Goal: Task Accomplishment & Management: Use online tool/utility

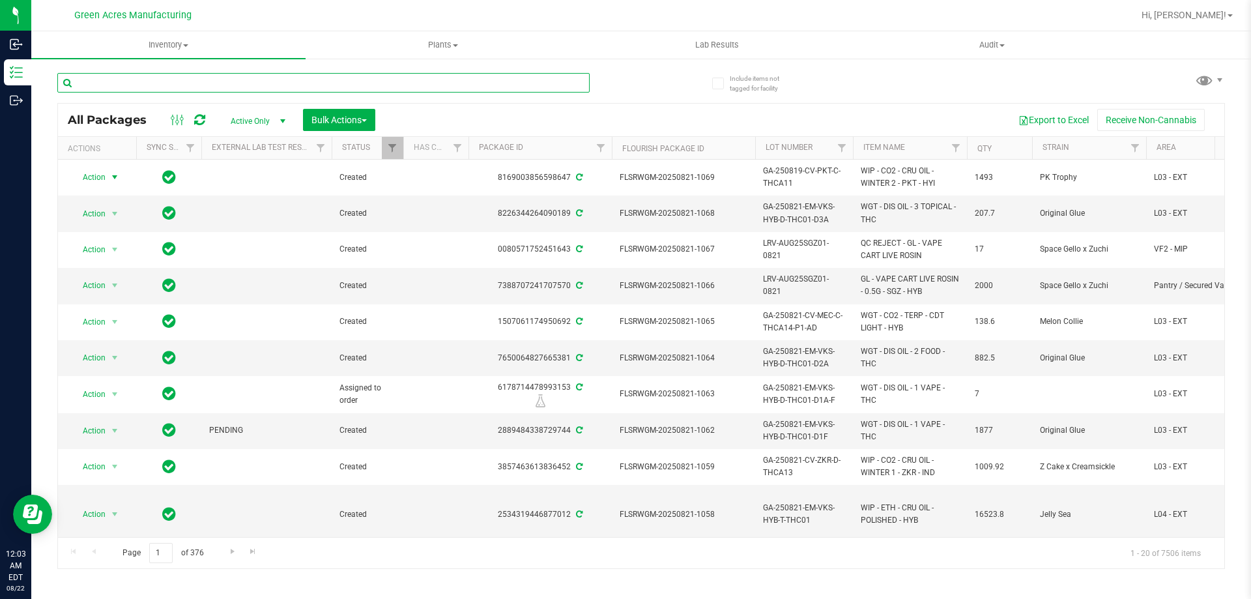
click at [259, 85] on input "text" at bounding box center [323, 83] width 533 height 20
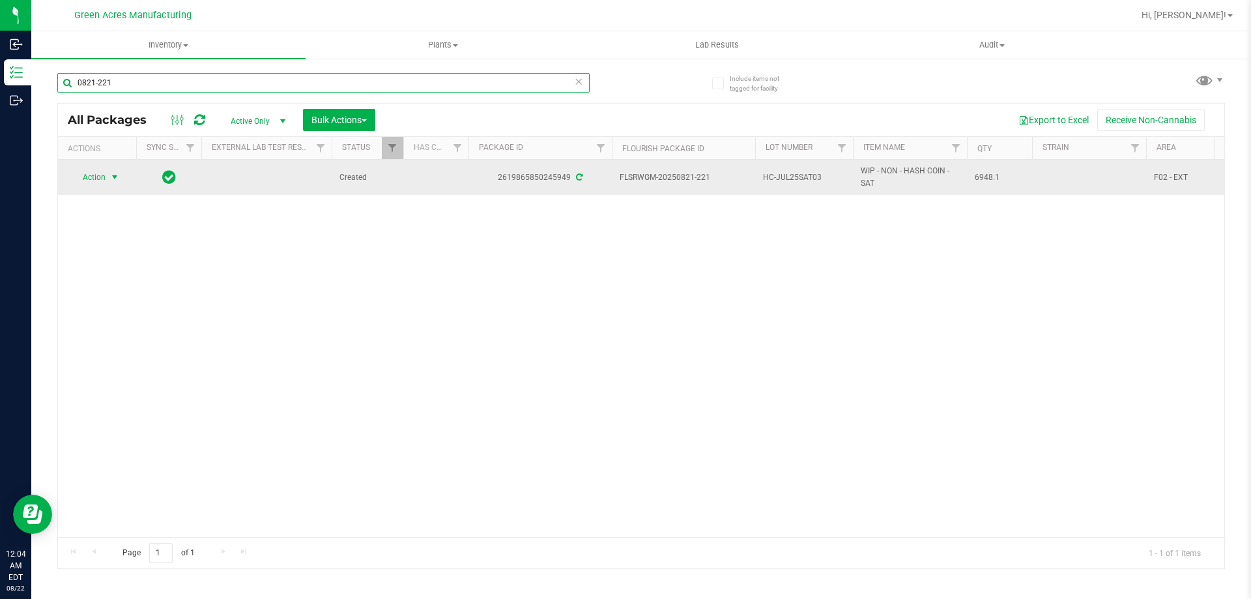
type input "0821-221"
click at [113, 176] on span "select" at bounding box center [115, 177] width 10 height 10
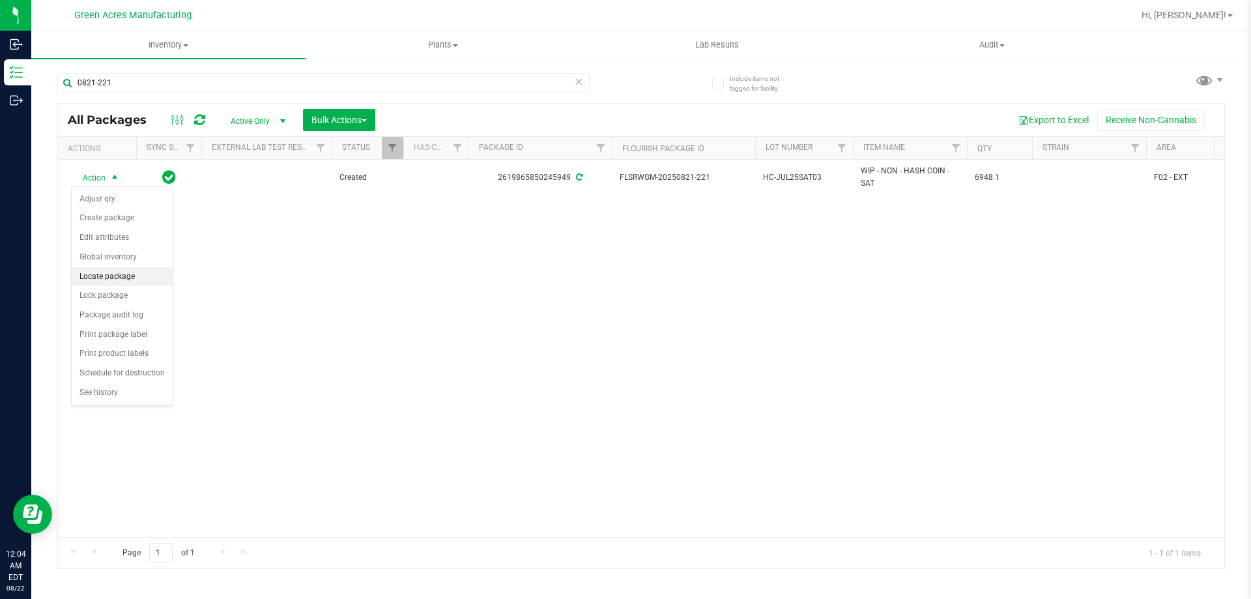
click at [126, 274] on li "Locate package" at bounding box center [122, 277] width 101 height 20
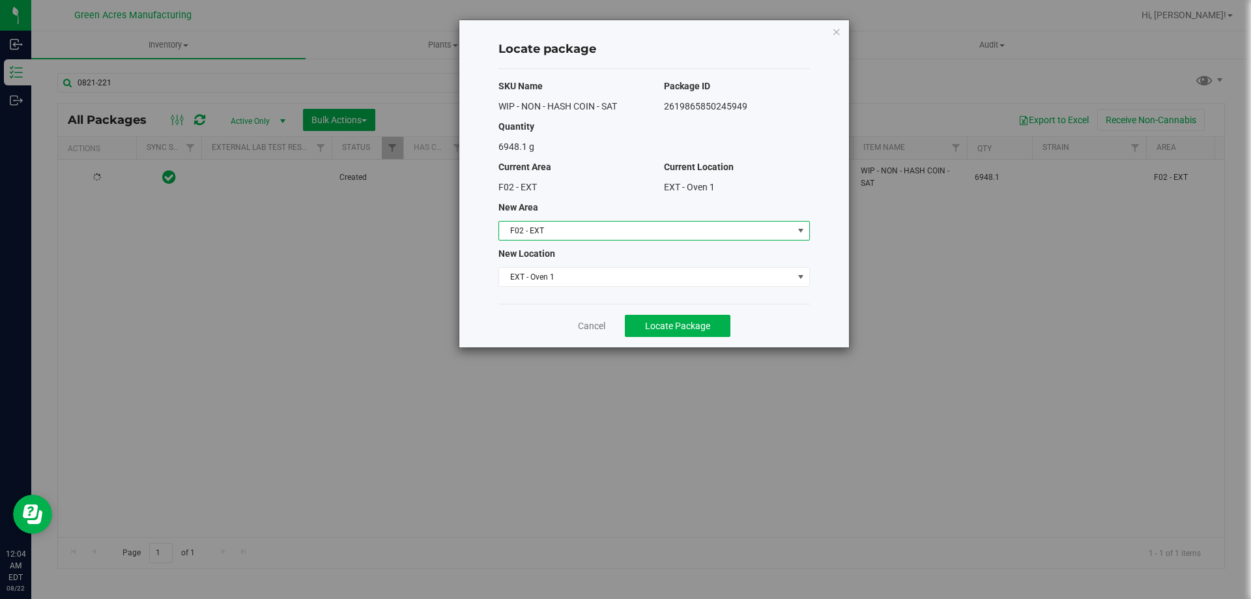
click at [797, 235] on span "select" at bounding box center [801, 231] width 10 height 10
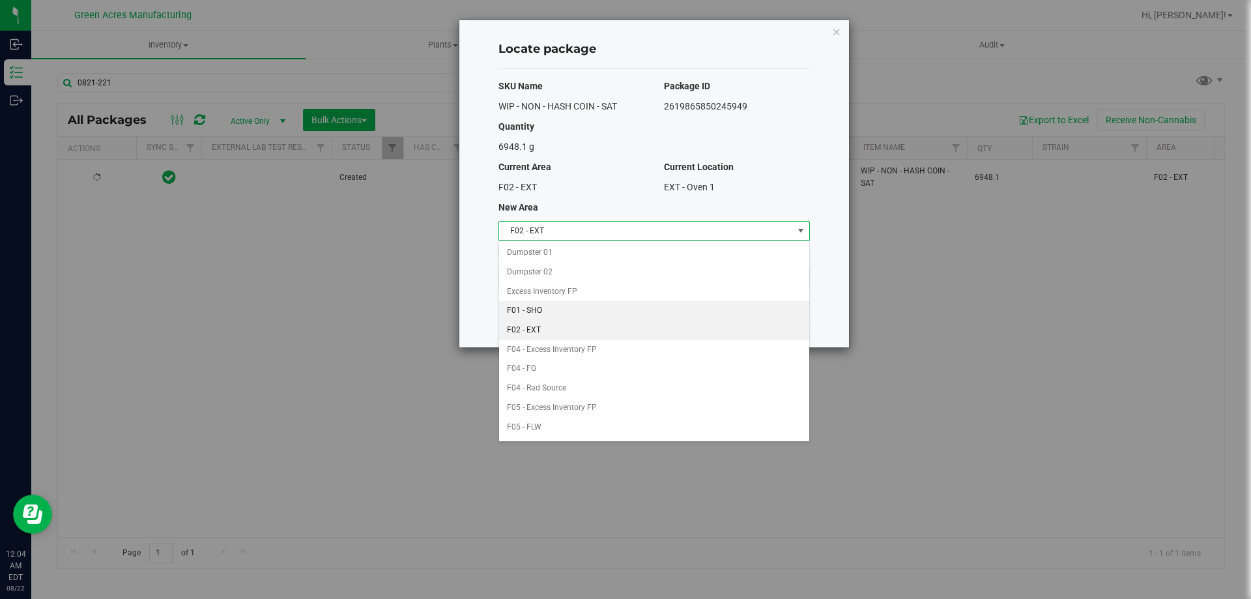
click at [583, 312] on li "F01 - SHO" at bounding box center [654, 311] width 310 height 20
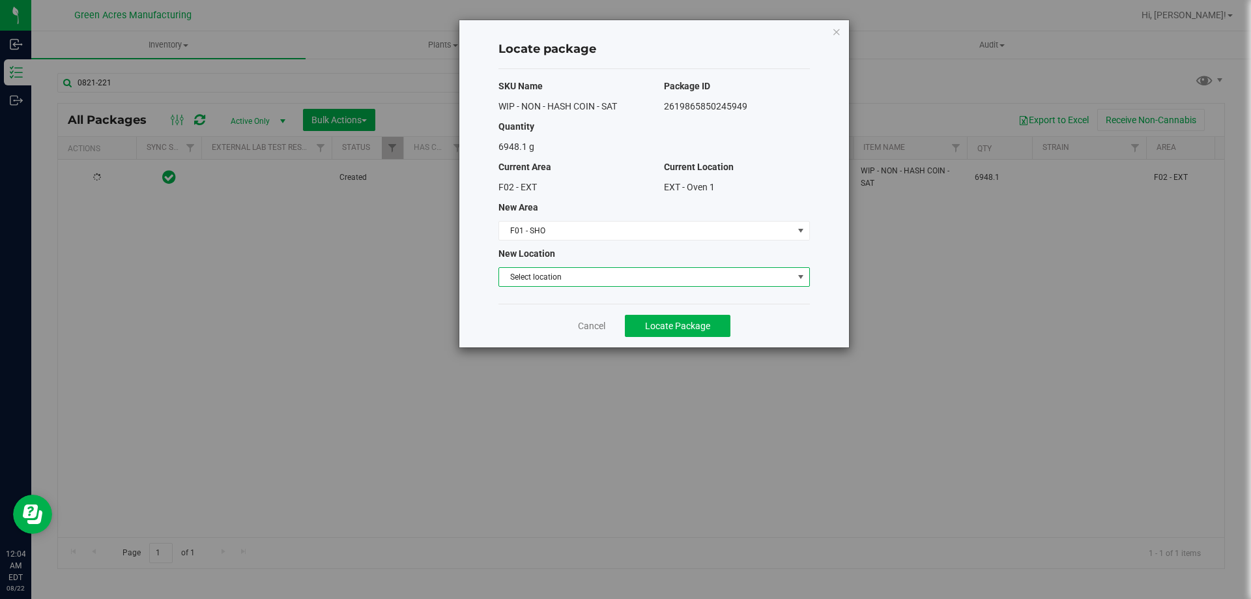
click at [624, 276] on span "Select location" at bounding box center [646, 277] width 294 height 18
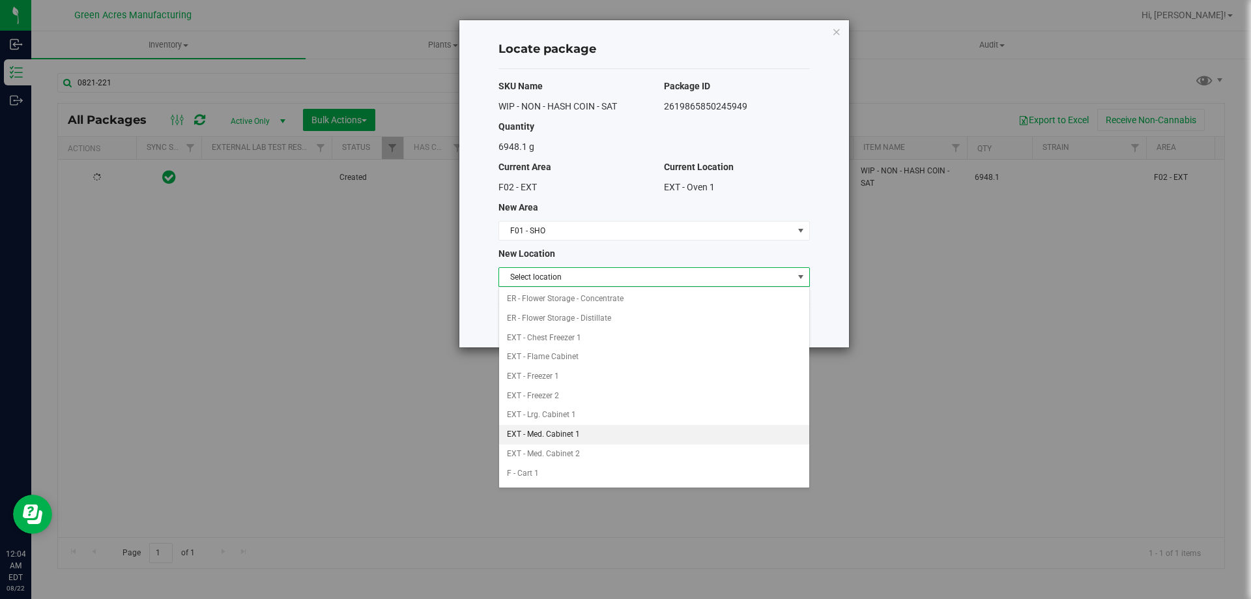
click at [585, 435] on li "EXT - Med. Cabinet 1" at bounding box center [654, 435] width 310 height 20
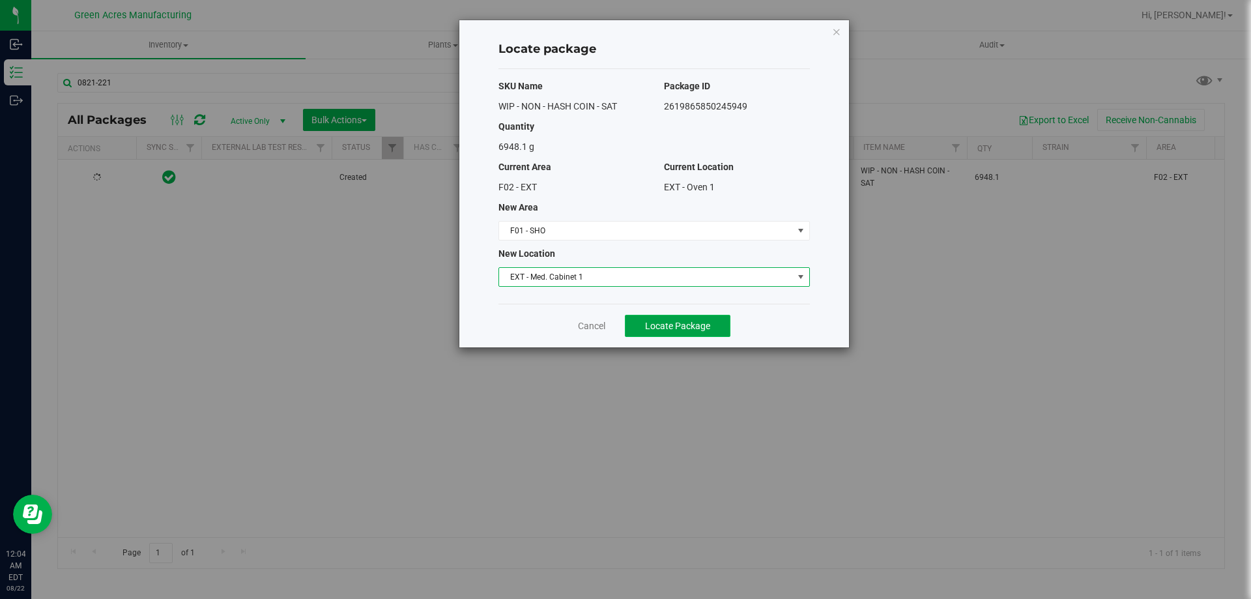
click at [704, 321] on span "Locate Package" at bounding box center [677, 326] width 65 height 10
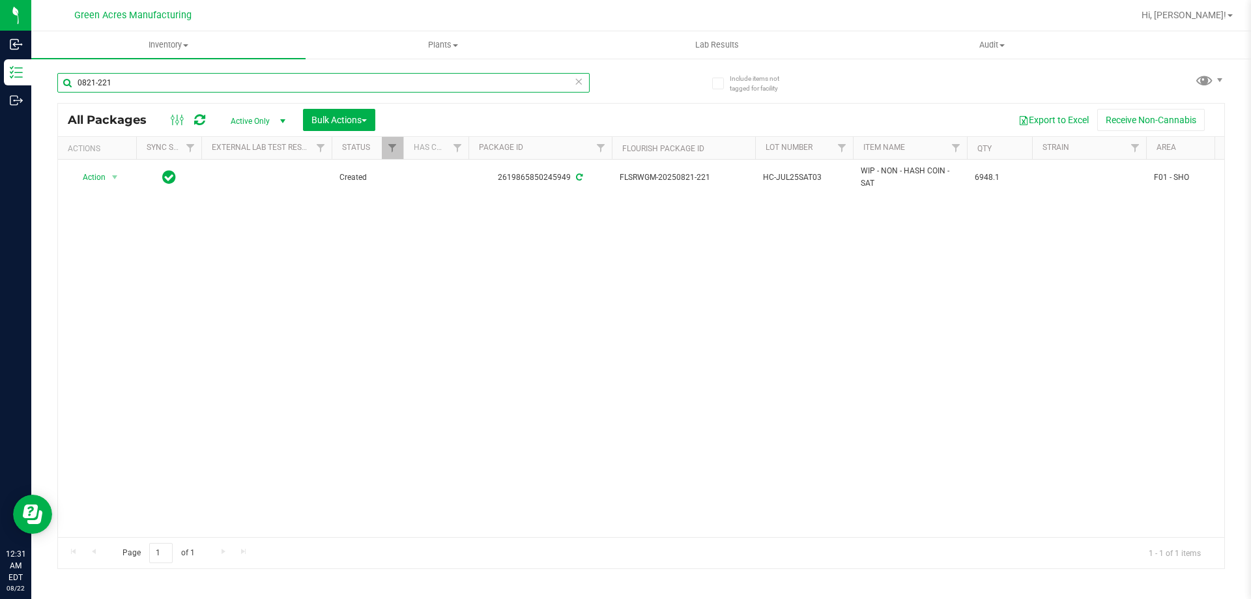
drag, startPoint x: 117, startPoint y: 82, endPoint x: 75, endPoint y: 76, distance: 42.8
click at [75, 76] on input "0821-221" at bounding box center [323, 83] width 533 height 20
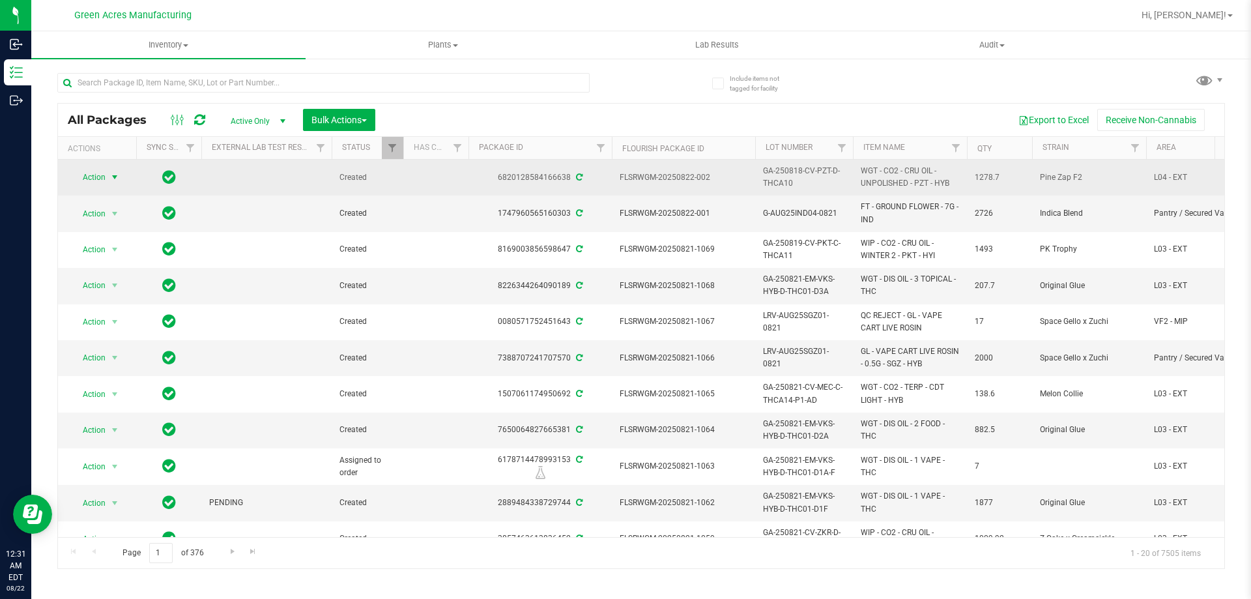
click at [111, 178] on span "select" at bounding box center [115, 177] width 10 height 10
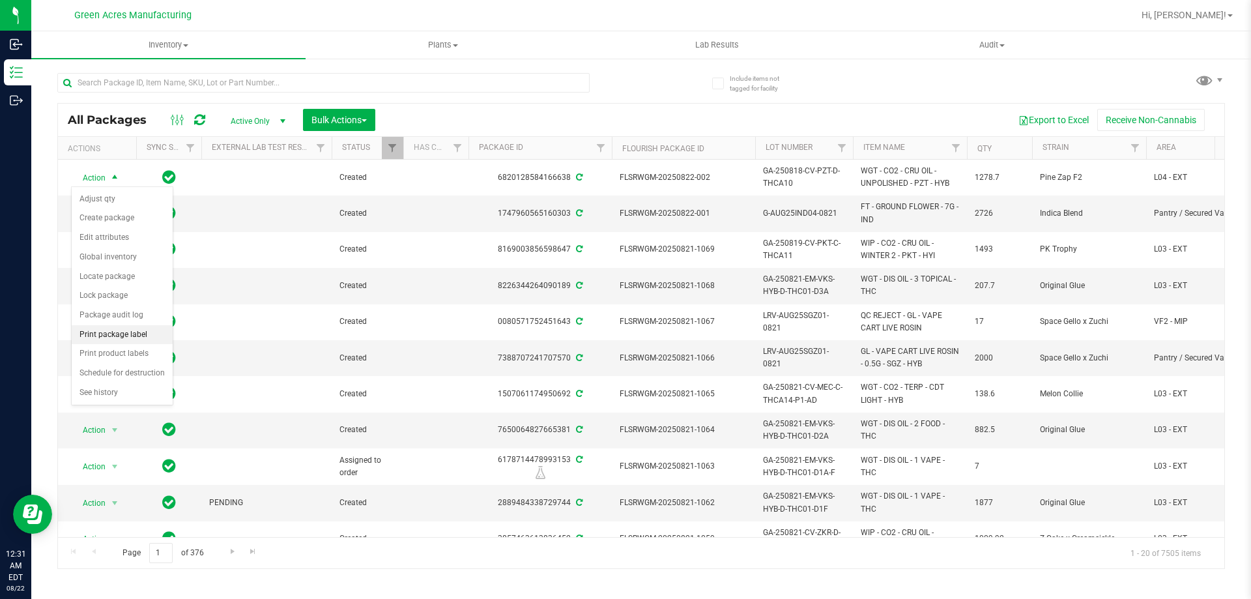
click at [111, 334] on li "Print package label" at bounding box center [122, 335] width 101 height 20
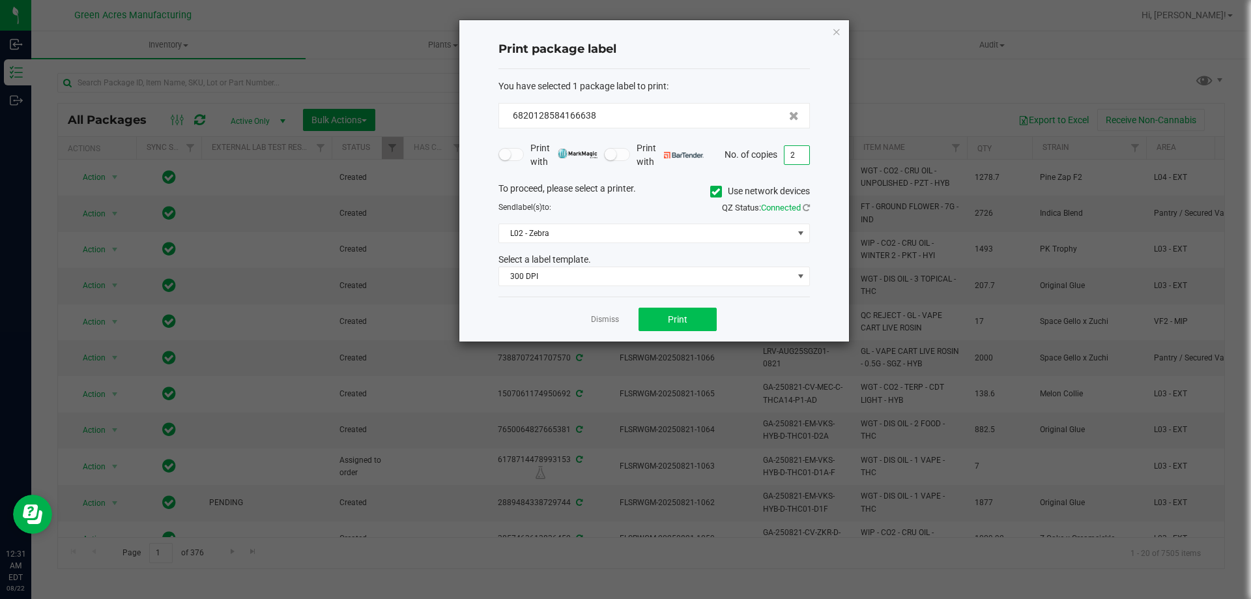
type input "2"
click at [694, 314] on button "Print" at bounding box center [678, 319] width 78 height 23
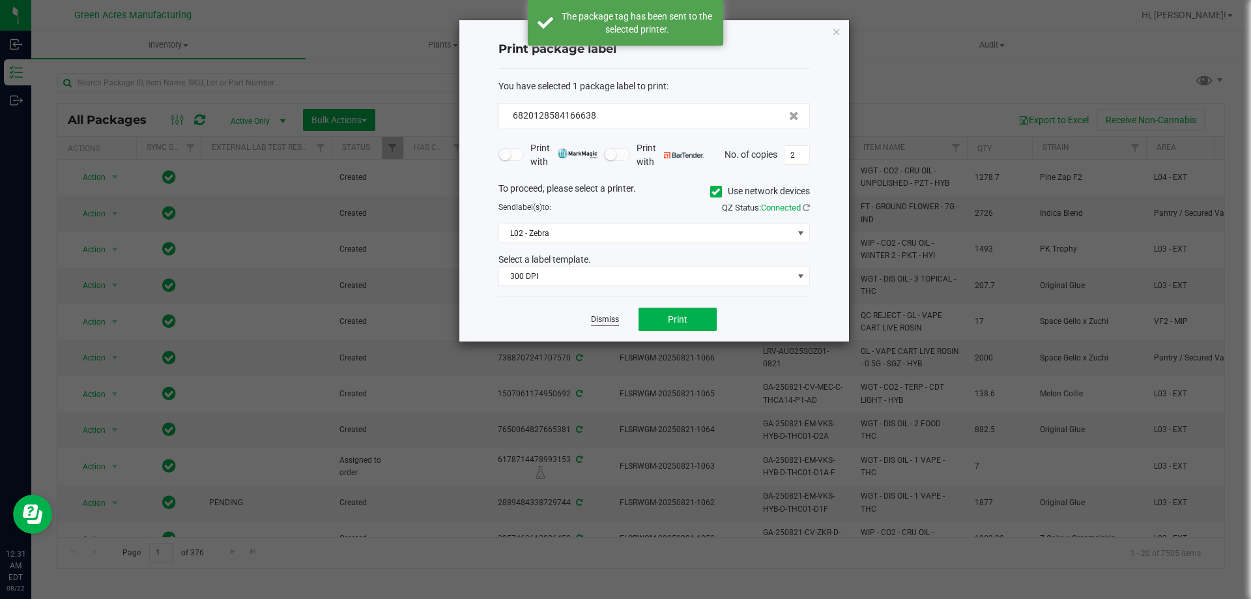
click at [593, 315] on link "Dismiss" at bounding box center [605, 319] width 28 height 11
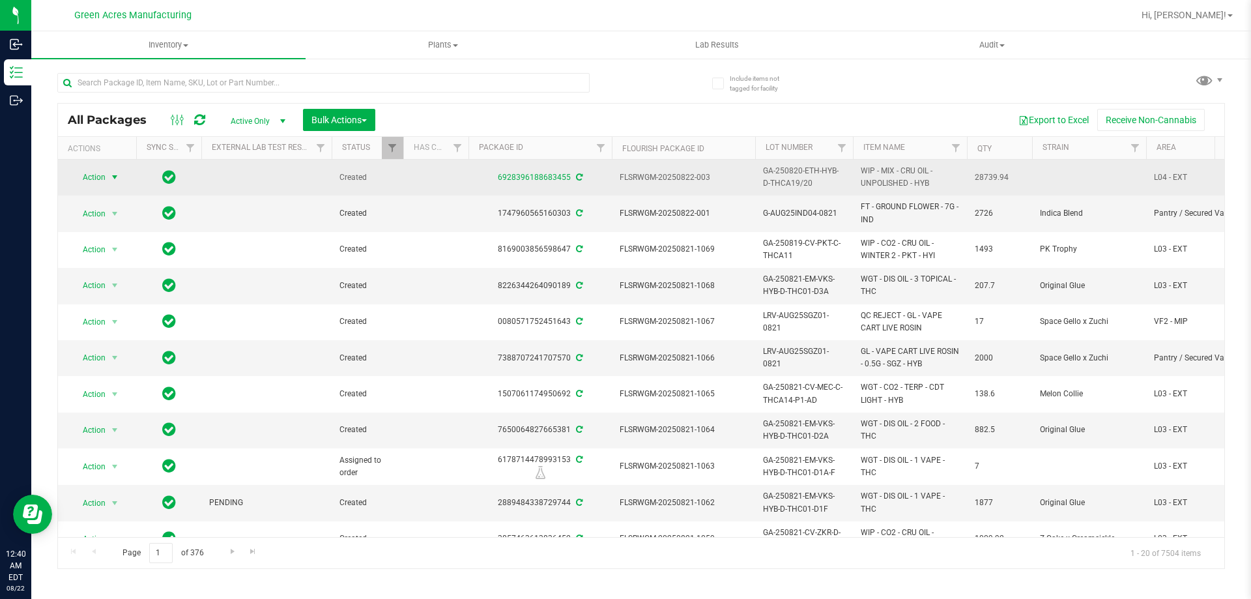
click at [108, 175] on span "select" at bounding box center [115, 177] width 16 height 18
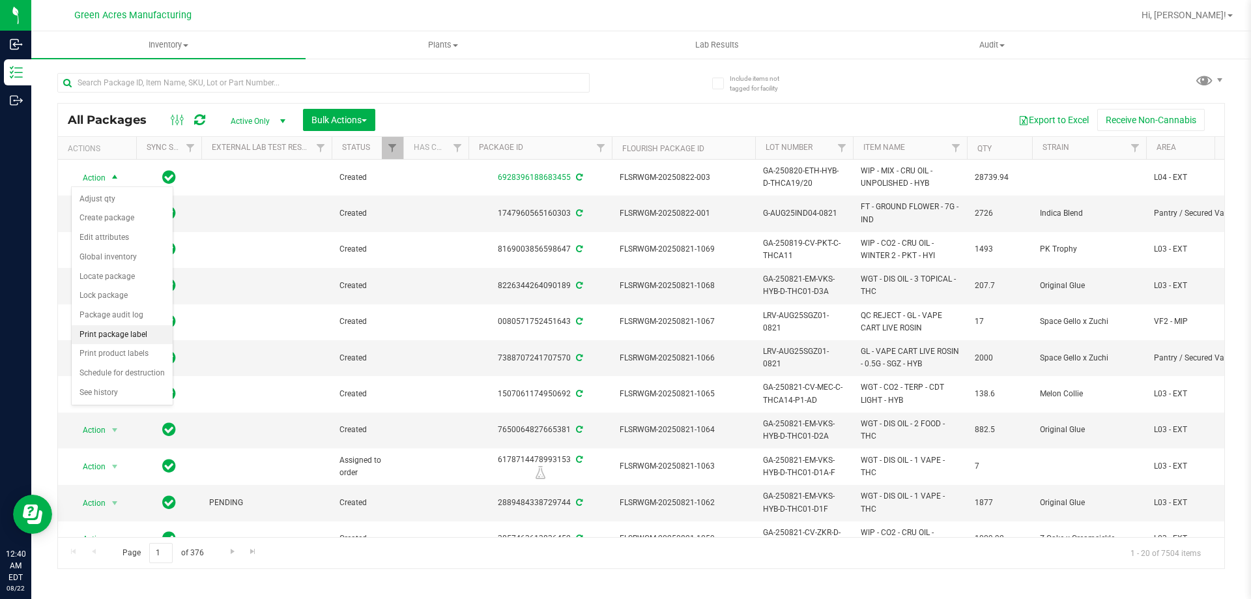
click at [121, 330] on li "Print package label" at bounding box center [122, 335] width 101 height 20
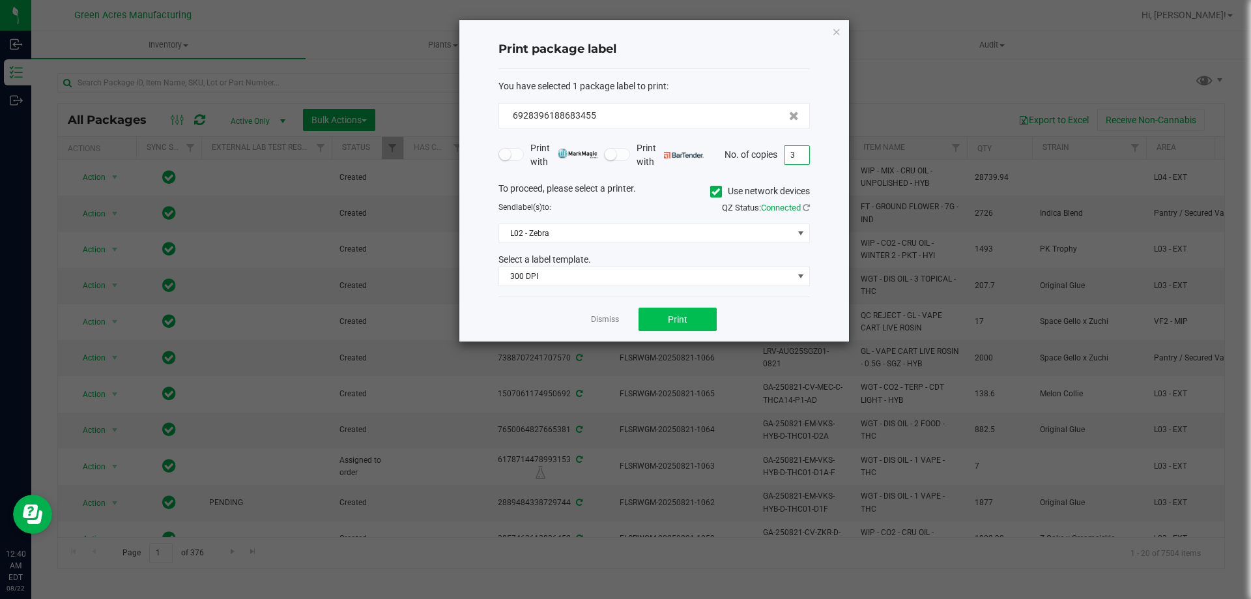
type input "3"
click at [691, 318] on button "Print" at bounding box center [678, 319] width 78 height 23
click at [606, 318] on link "Dismiss" at bounding box center [605, 319] width 28 height 11
